Goal: Navigation & Orientation: Find specific page/section

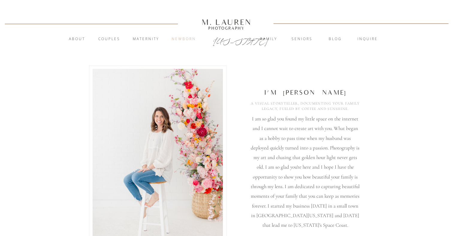
click at [180, 40] on nav "Newborn" at bounding box center [183, 39] width 32 height 6
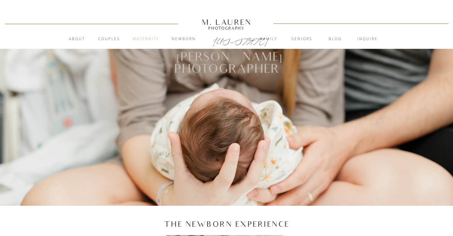
click at [147, 37] on nav "Maternity" at bounding box center [146, 39] width 32 height 6
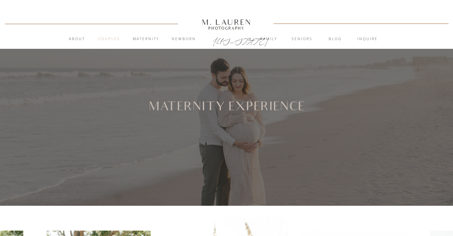
click at [116, 37] on nav "Couples" at bounding box center [109, 39] width 32 height 6
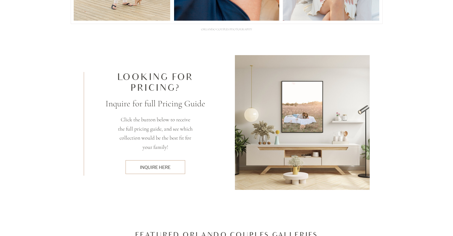
scroll to position [1761, 0]
